Goal: Use online tool/utility: Utilize a website feature to perform a specific function

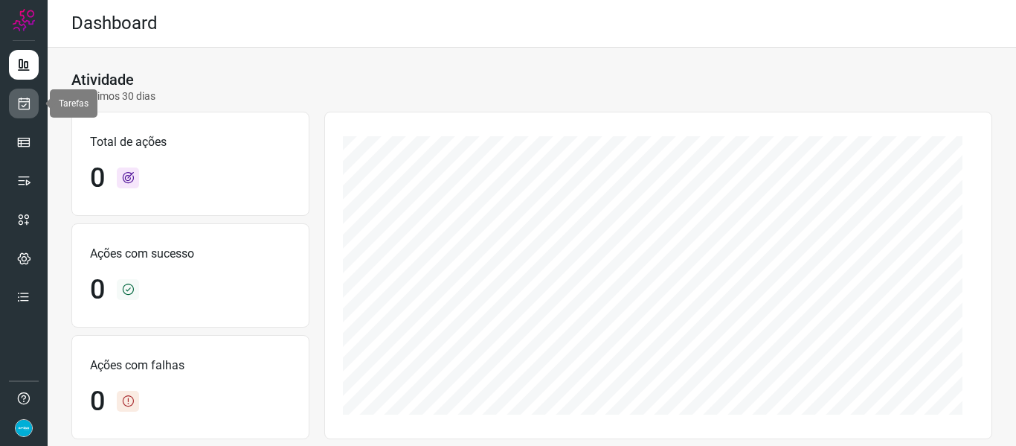
click at [22, 109] on icon at bounding box center [24, 103] width 16 height 15
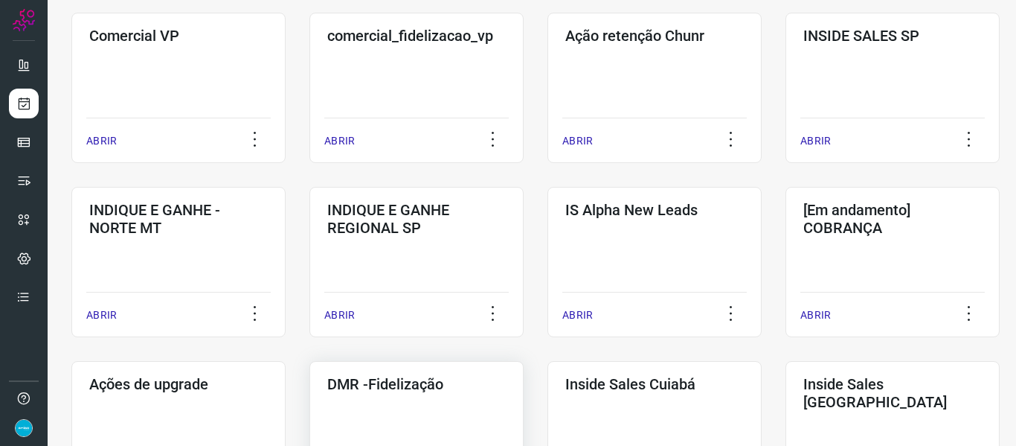
scroll to position [595, 0]
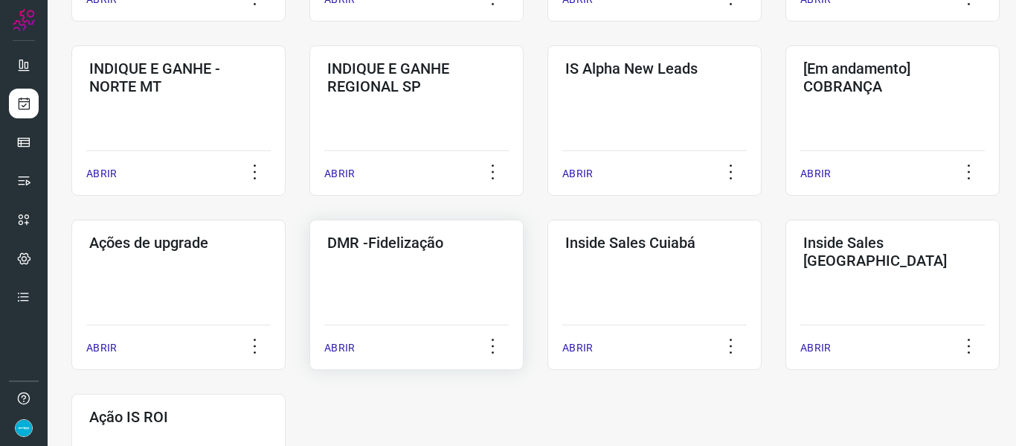
click at [343, 353] on p "ABRIR" at bounding box center [339, 348] width 30 height 16
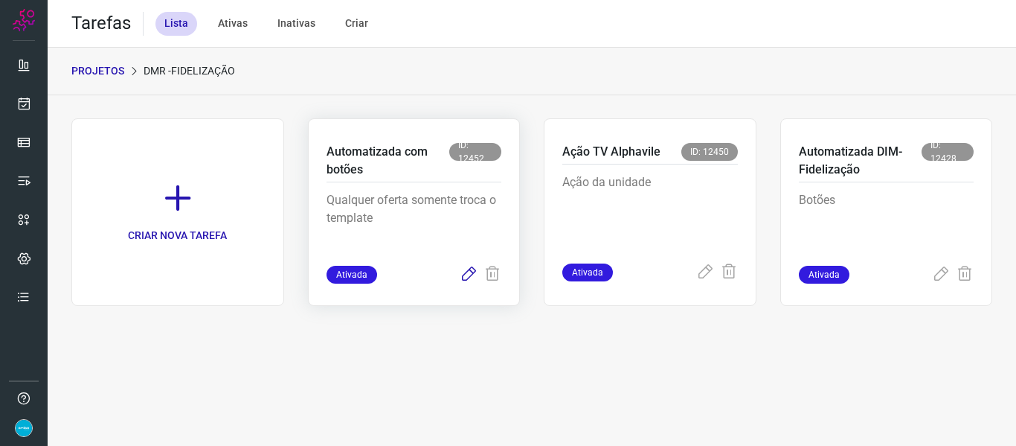
click at [471, 274] on icon at bounding box center [469, 275] width 18 height 18
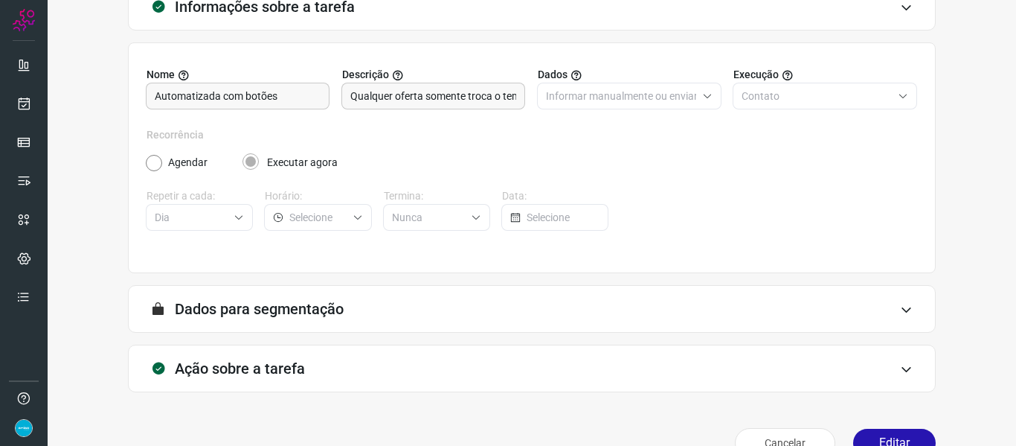
scroll to position [135, 0]
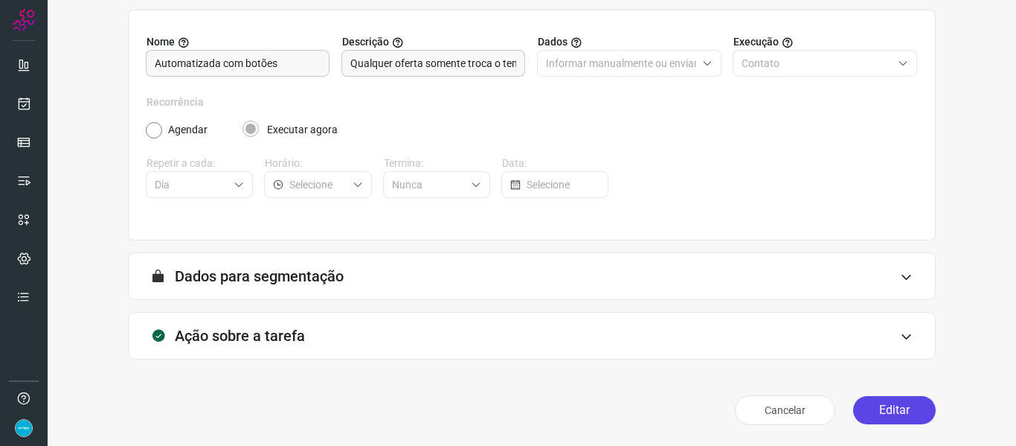
click at [904, 410] on button "Editar" at bounding box center [894, 410] width 83 height 28
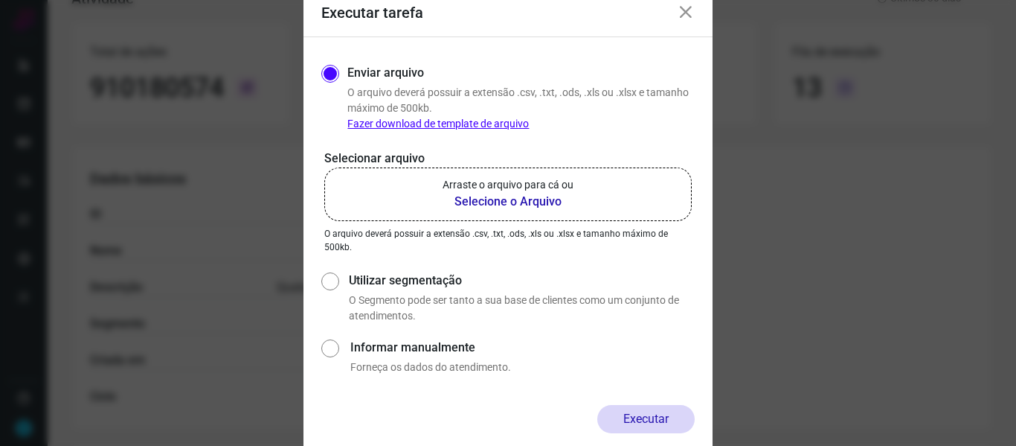
click at [527, 198] on b "Selecione o Arquivo" at bounding box center [508, 202] width 131 height 18
click at [0, 0] on input "Arraste o arquivo para cá ou Selecione o Arquivo" at bounding box center [0, 0] width 0 height 0
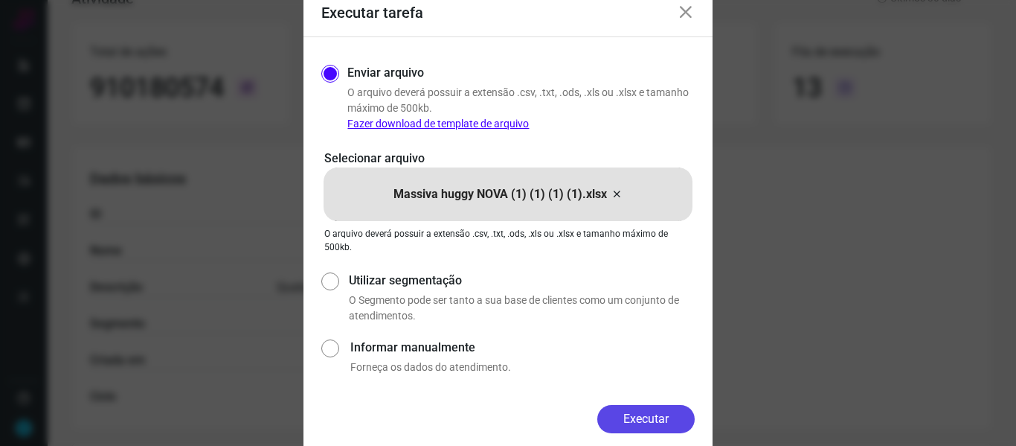
click at [657, 420] on button "Executar" at bounding box center [645, 419] width 97 height 28
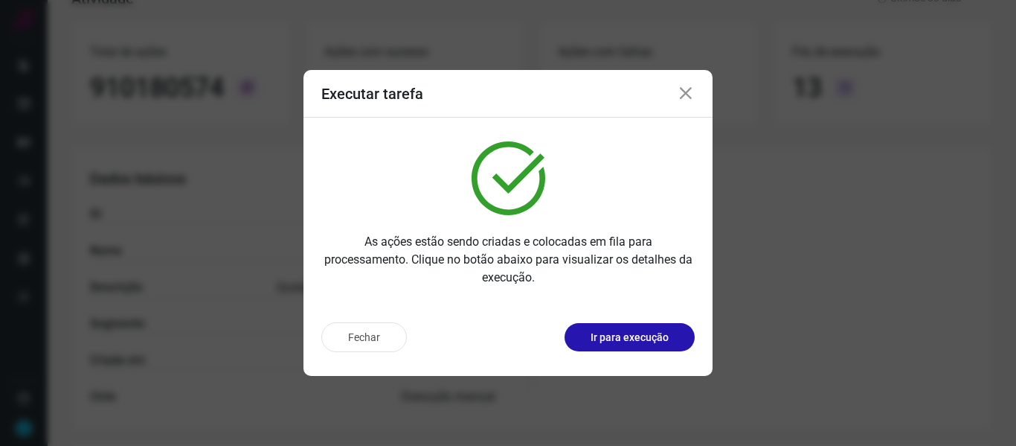
click at [681, 97] on icon at bounding box center [686, 94] width 18 height 18
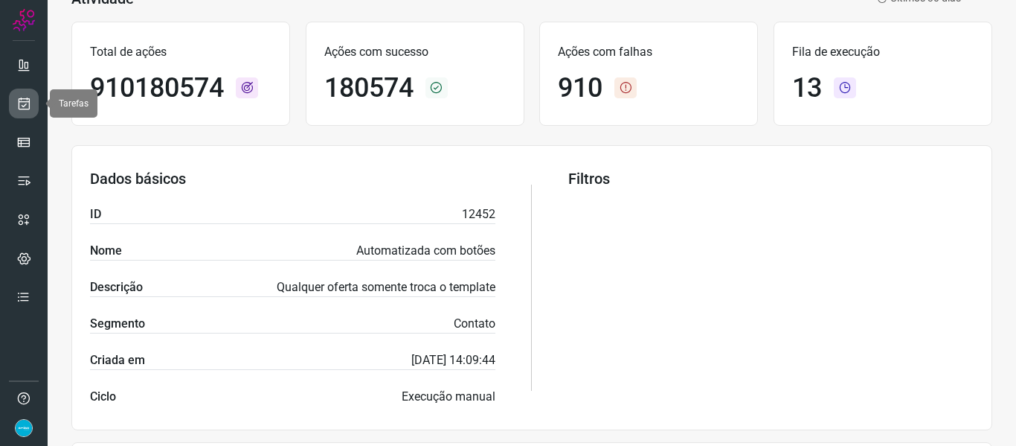
click at [30, 106] on icon at bounding box center [24, 103] width 16 height 15
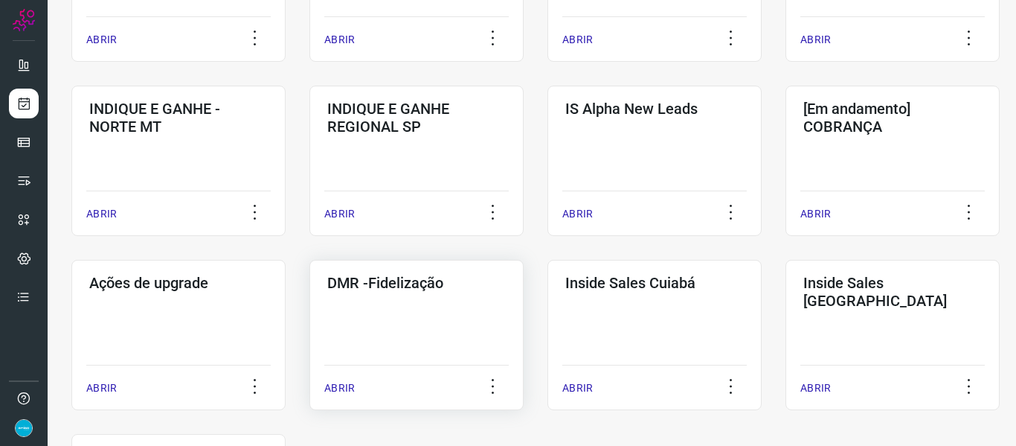
click at [338, 390] on p "ABRIR" at bounding box center [339, 388] width 30 height 16
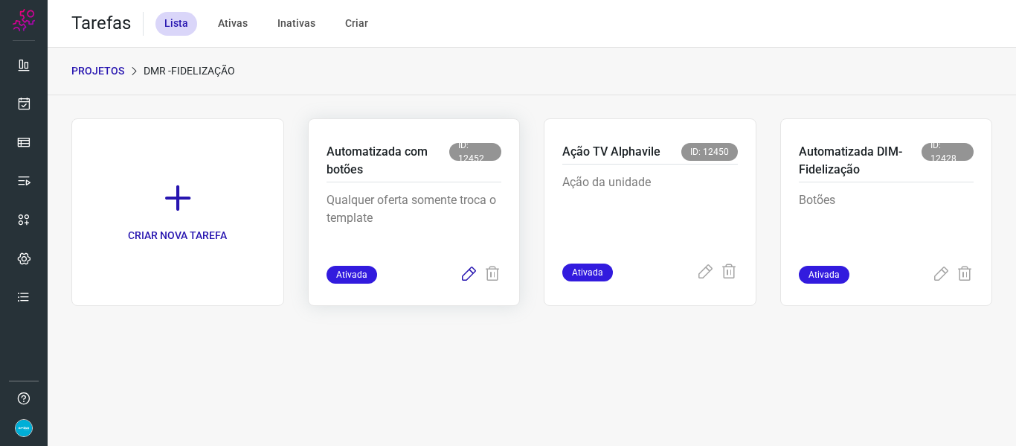
click at [467, 272] on icon at bounding box center [469, 275] width 18 height 18
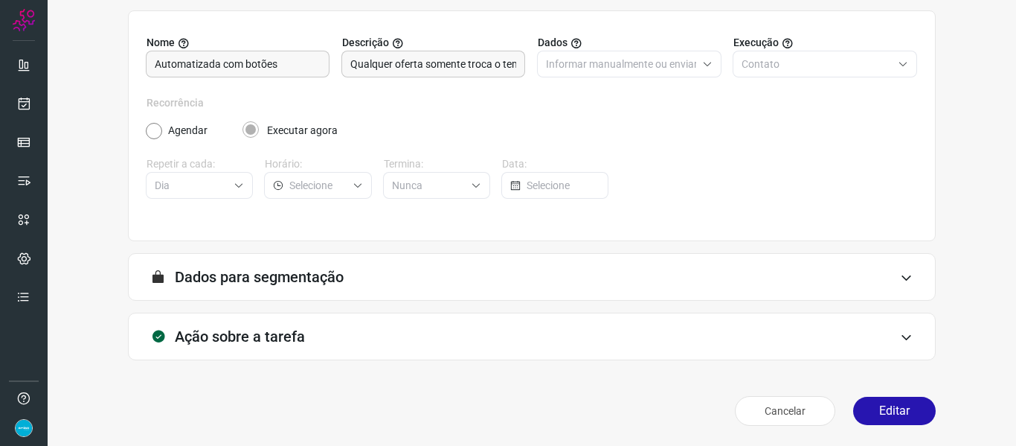
scroll to position [135, 0]
click at [895, 416] on button "Editar" at bounding box center [894, 410] width 83 height 28
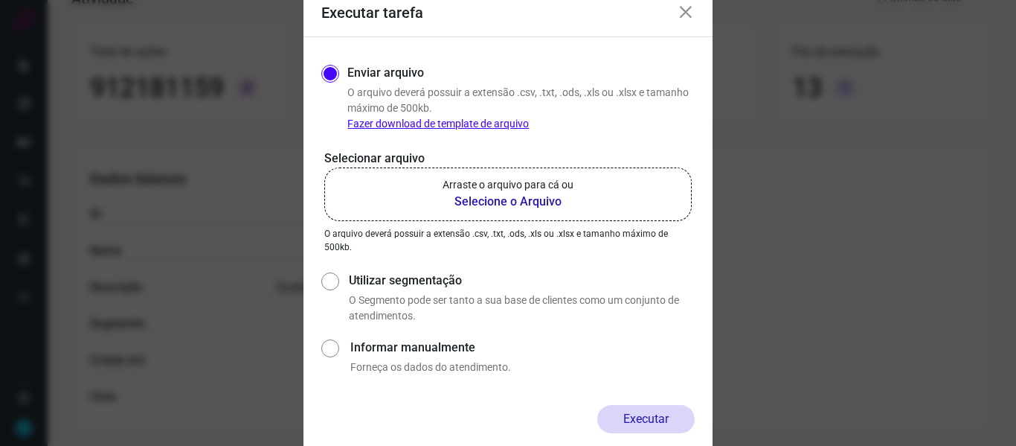
click at [530, 193] on b "Selecione o Arquivo" at bounding box center [508, 202] width 131 height 18
click at [0, 0] on input "Arraste o arquivo para cá ou Selecione o Arquivo" at bounding box center [0, 0] width 0 height 0
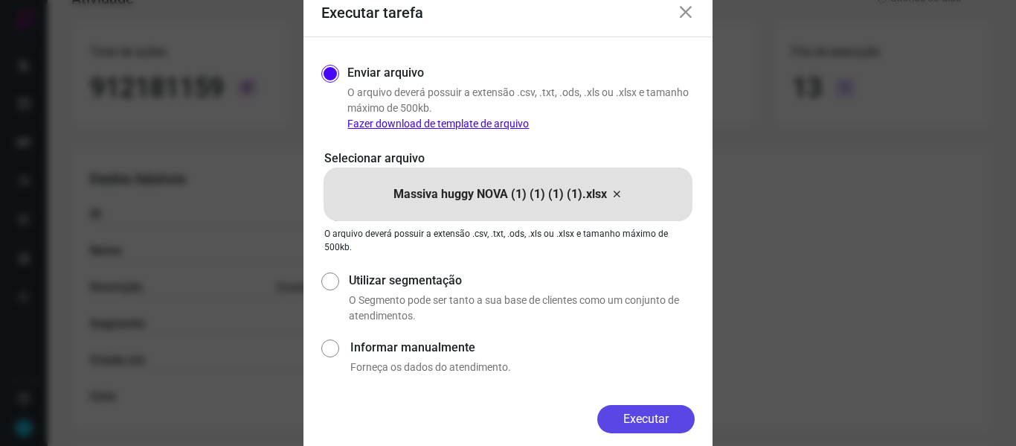
click at [612, 422] on button "Executar" at bounding box center [645, 419] width 97 height 28
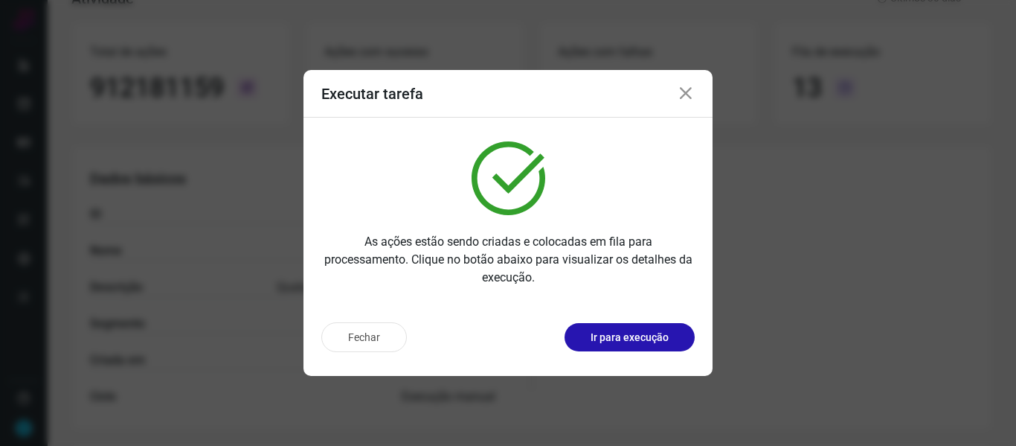
click at [686, 95] on icon at bounding box center [686, 94] width 18 height 18
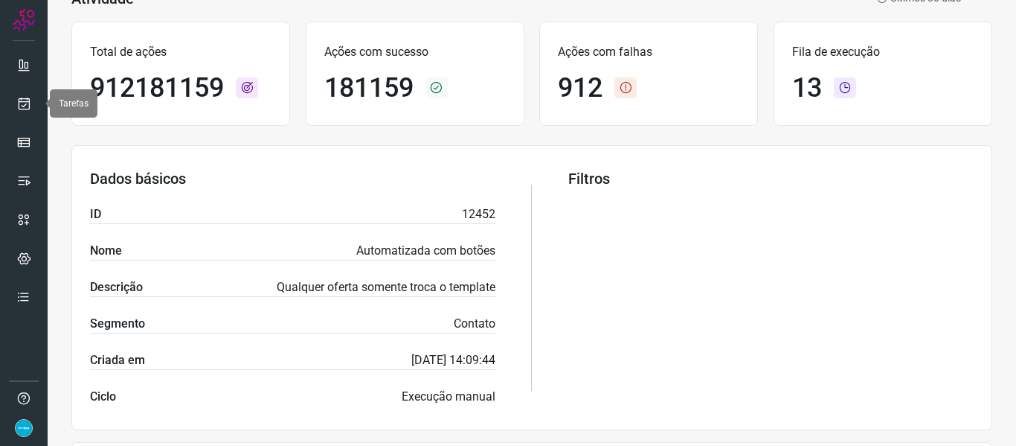
drag, startPoint x: 19, startPoint y: 107, endPoint x: 44, endPoint y: 81, distance: 35.8
click at [19, 107] on icon at bounding box center [24, 103] width 16 height 15
